Goal: Task Accomplishment & Management: Manage account settings

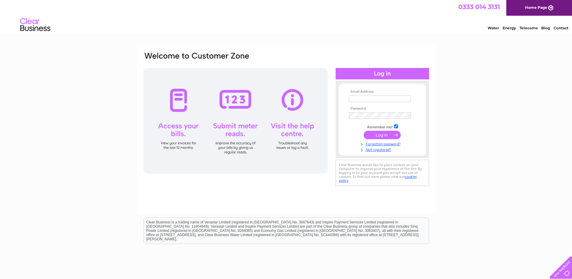
type input "info@baltasoundhotel.co.uk"
click at [369, 134] on input "submit" at bounding box center [382, 135] width 37 height 8
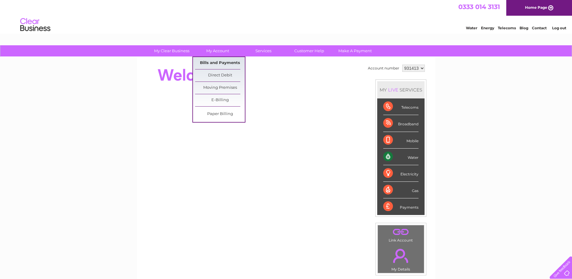
click at [217, 61] on link "Bills and Payments" at bounding box center [220, 63] width 50 height 12
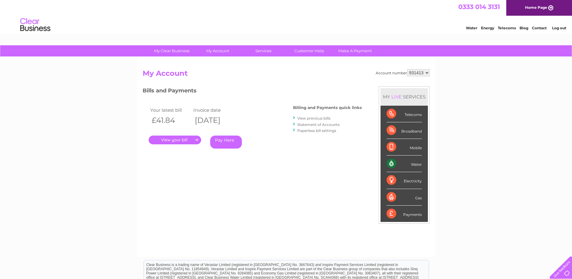
click at [174, 139] on link "." at bounding box center [175, 139] width 52 height 9
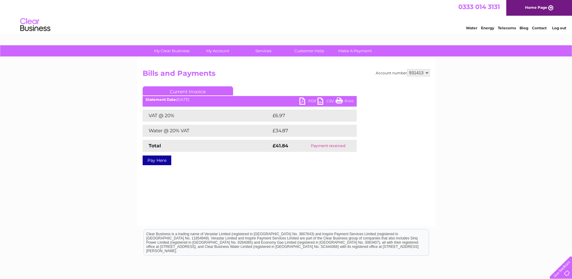
drag, startPoint x: 340, startPoint y: 100, endPoint x: 48, endPoint y: 21, distance: 302.9
click at [340, 100] on link "Print" at bounding box center [345, 101] width 18 height 9
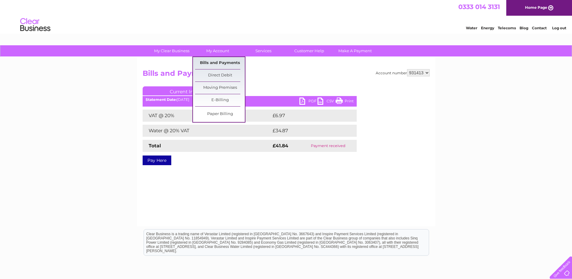
click at [215, 61] on link "Bills and Payments" at bounding box center [220, 63] width 50 height 12
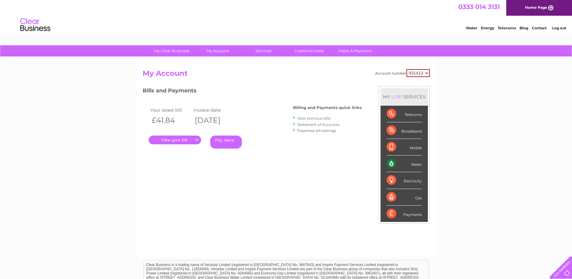
click at [314, 117] on link "View previous bills" at bounding box center [313, 118] width 33 height 5
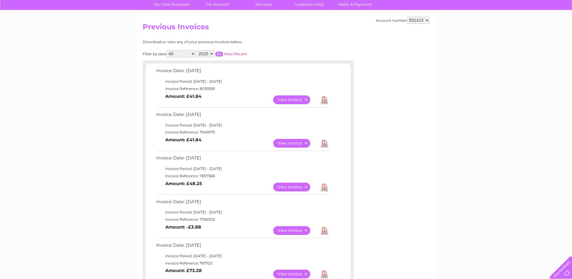
scroll to position [60, 0]
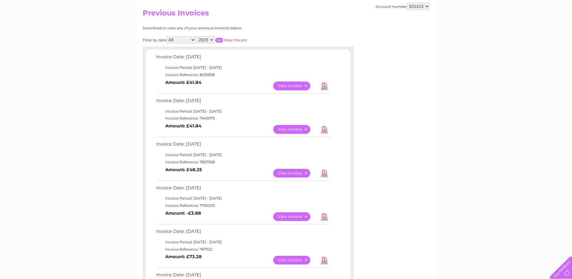
click at [294, 128] on link "View" at bounding box center [295, 129] width 44 height 9
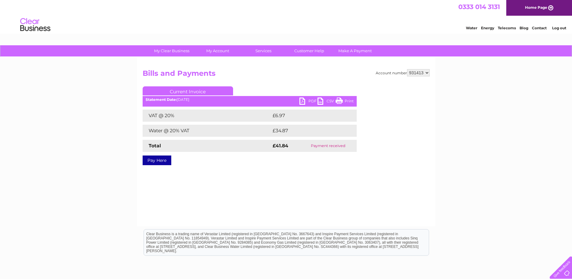
drag, startPoint x: 339, startPoint y: 101, endPoint x: 42, endPoint y: 18, distance: 308.1
click at [339, 101] on link "Print" at bounding box center [345, 101] width 18 height 9
